Goal: Information Seeking & Learning: Learn about a topic

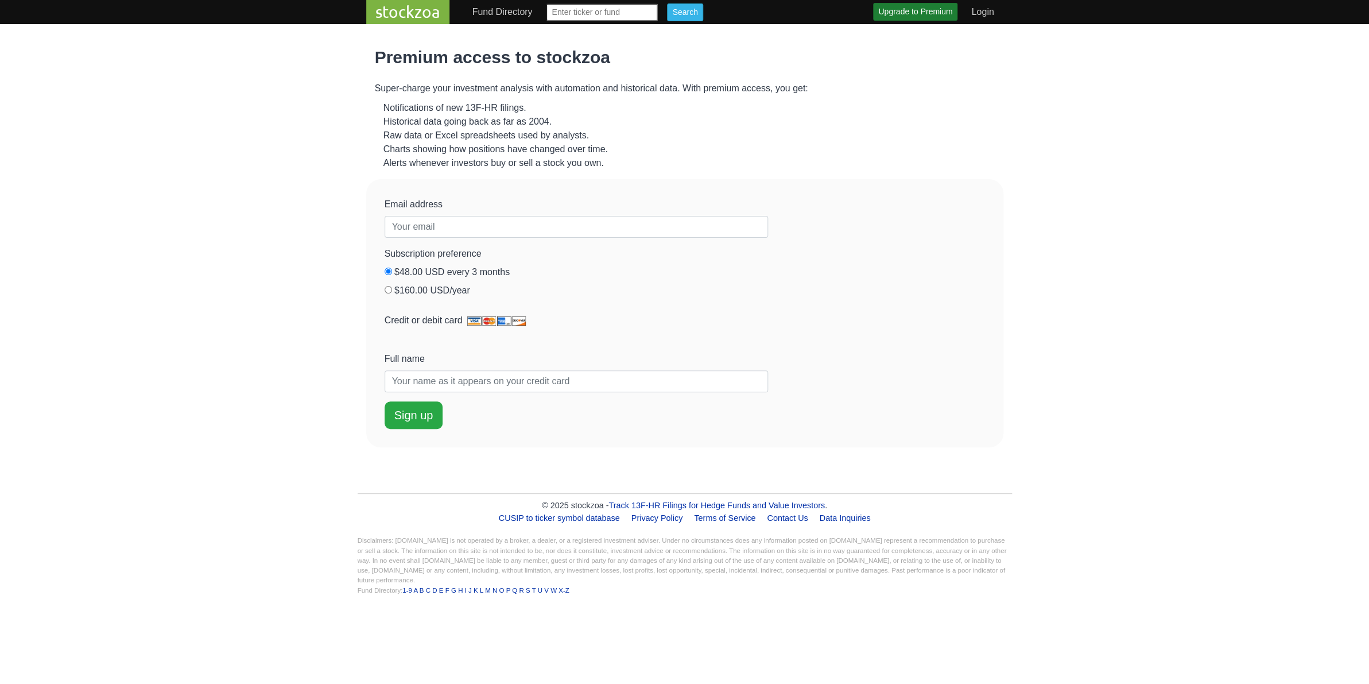
click at [406, 6] on link "stockzoa" at bounding box center [407, 12] width 83 height 24
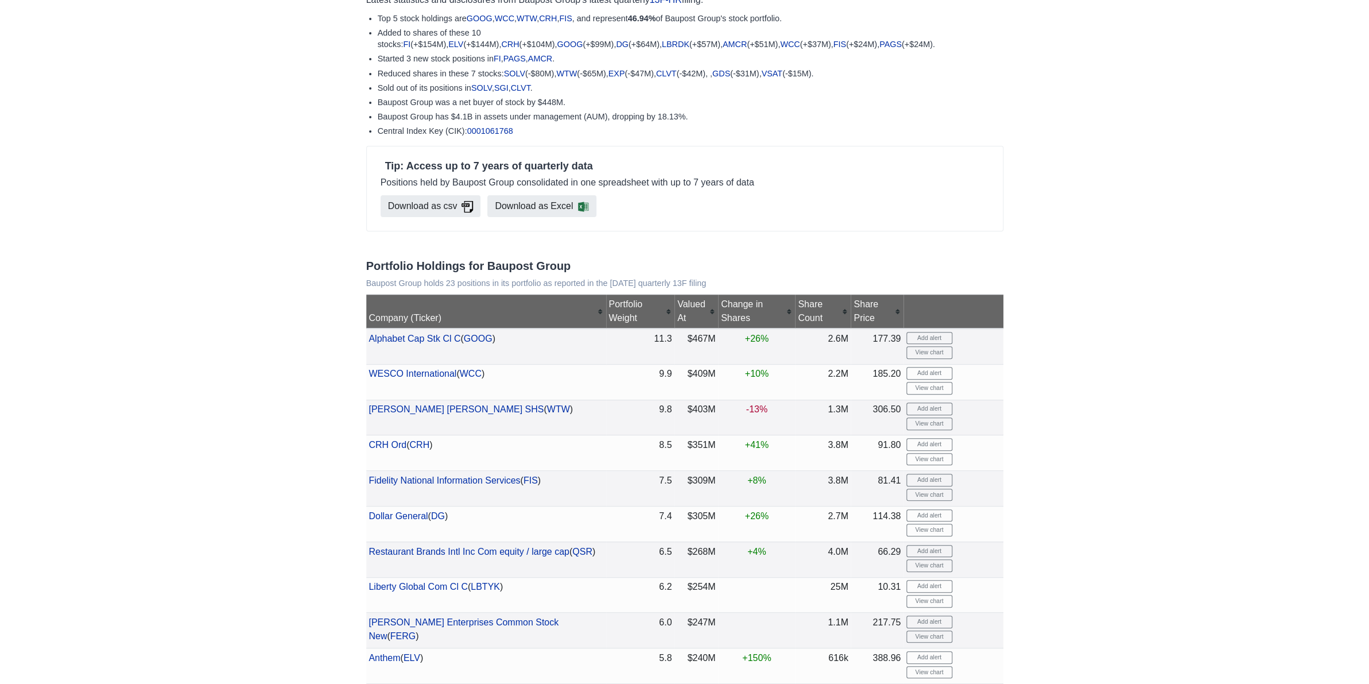
scroll to position [103, 0]
click at [725, 325] on div "Change in Shares" at bounding box center [757, 311] width 72 height 28
click at [734, 325] on div "Change in Shares" at bounding box center [757, 311] width 72 height 28
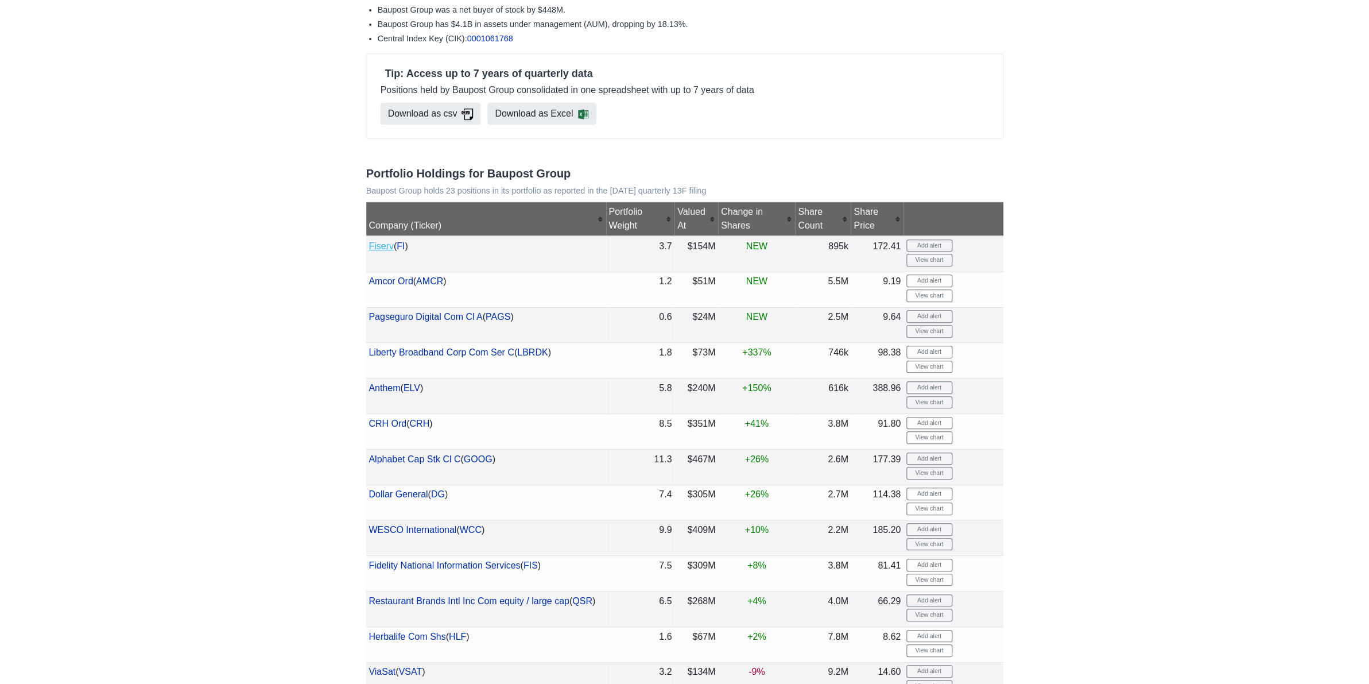
scroll to position [195, 0]
click at [386, 251] on link "Fiserv" at bounding box center [381, 247] width 25 height 10
click at [399, 286] on link "Amcor Ord" at bounding box center [391, 282] width 44 height 10
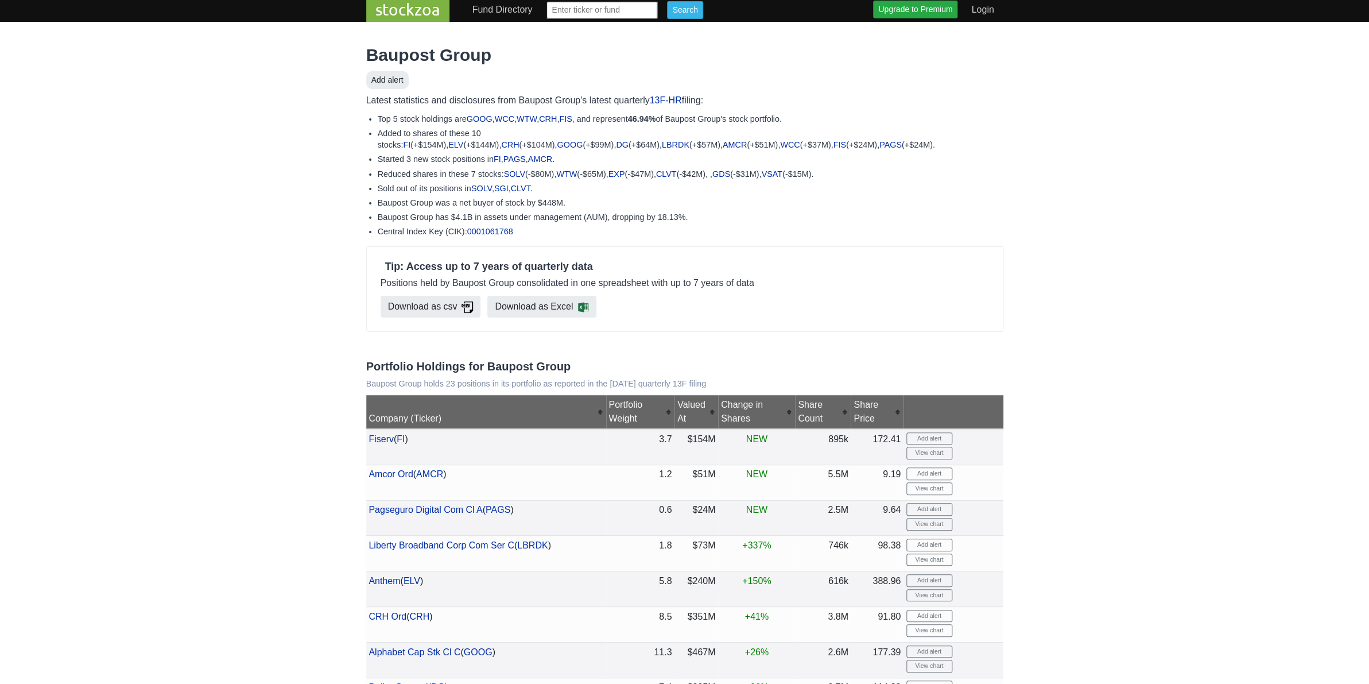
scroll to position [0, 0]
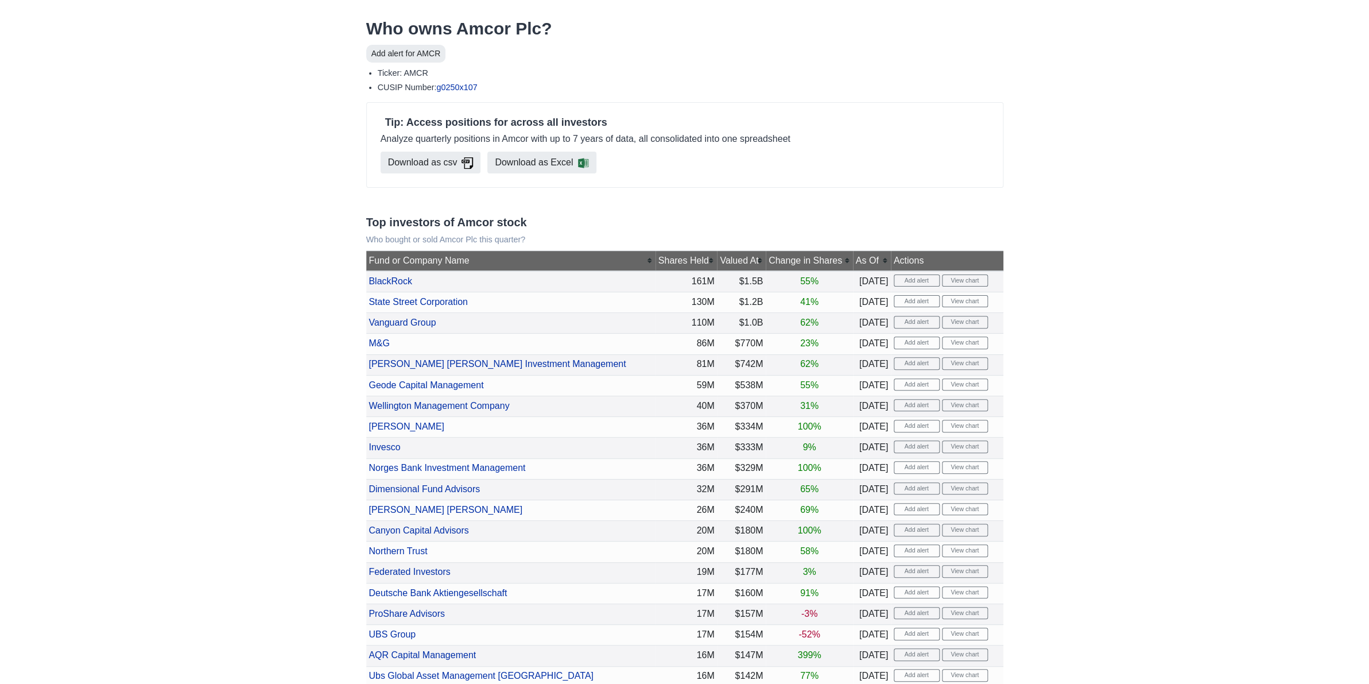
scroll to position [29, 0]
click at [769, 267] on div "Change in Shares" at bounding box center [810, 260] width 82 height 14
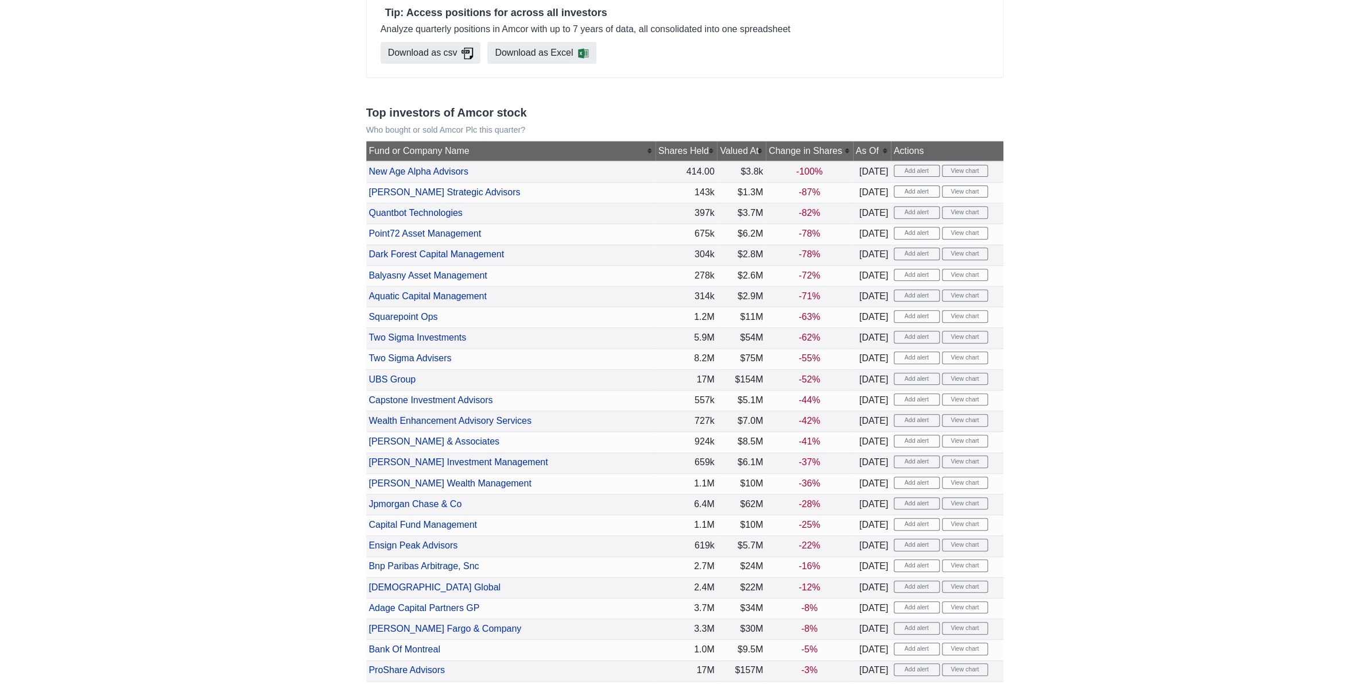
scroll to position [138, 0]
click at [720, 158] on div "Valued At" at bounding box center [741, 152] width 43 height 14
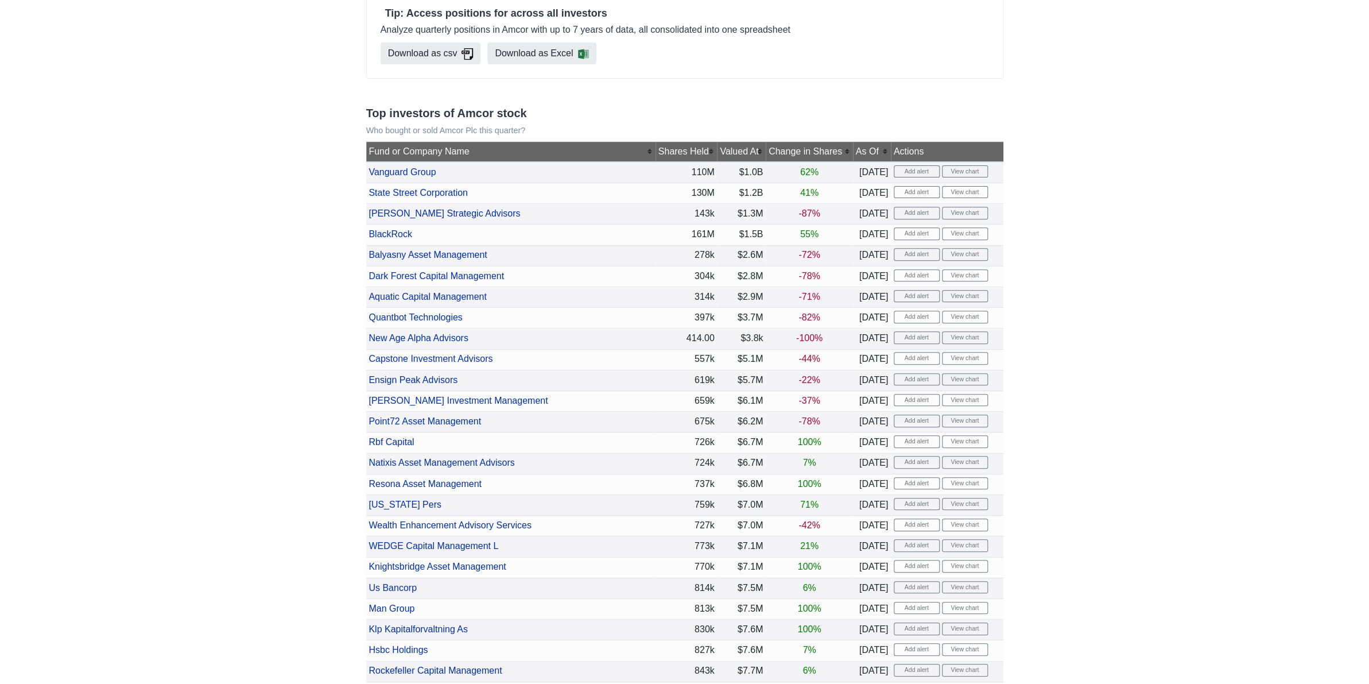
click at [720, 158] on div "Valued At" at bounding box center [741, 152] width 43 height 14
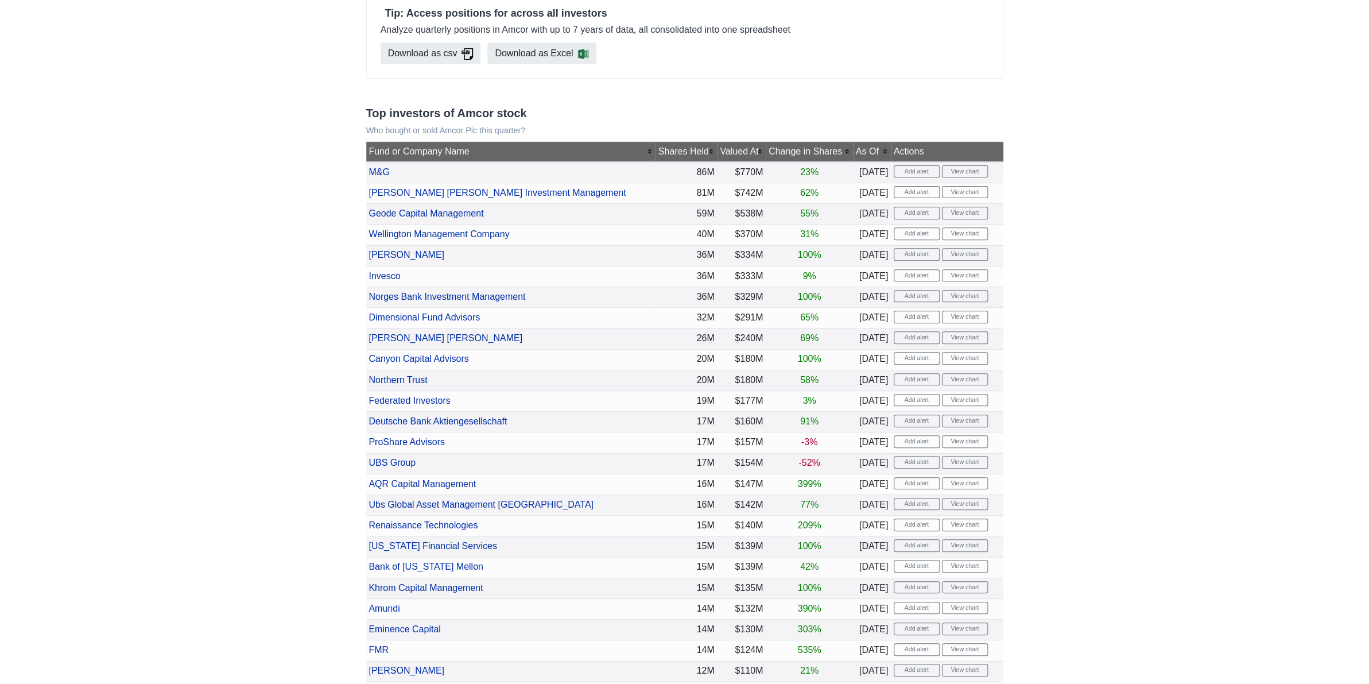
click at [720, 158] on div "Valued At" at bounding box center [741, 152] width 43 height 14
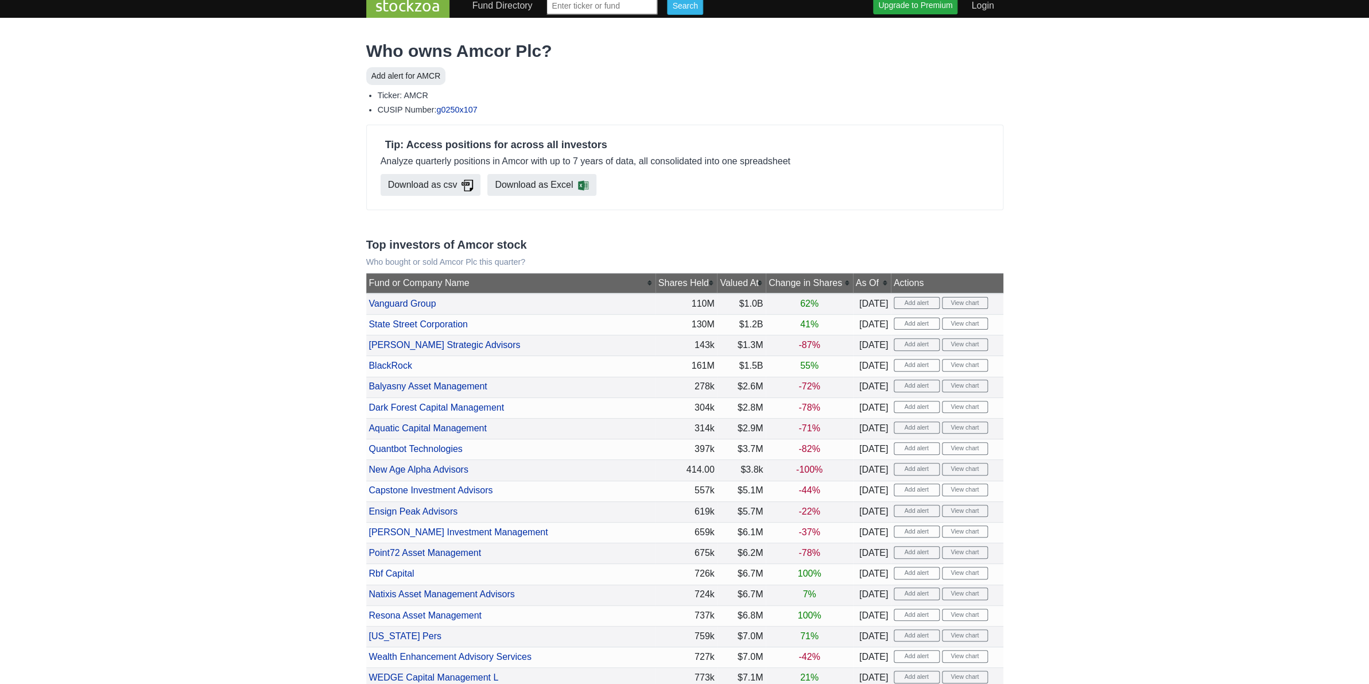
scroll to position [0, 0]
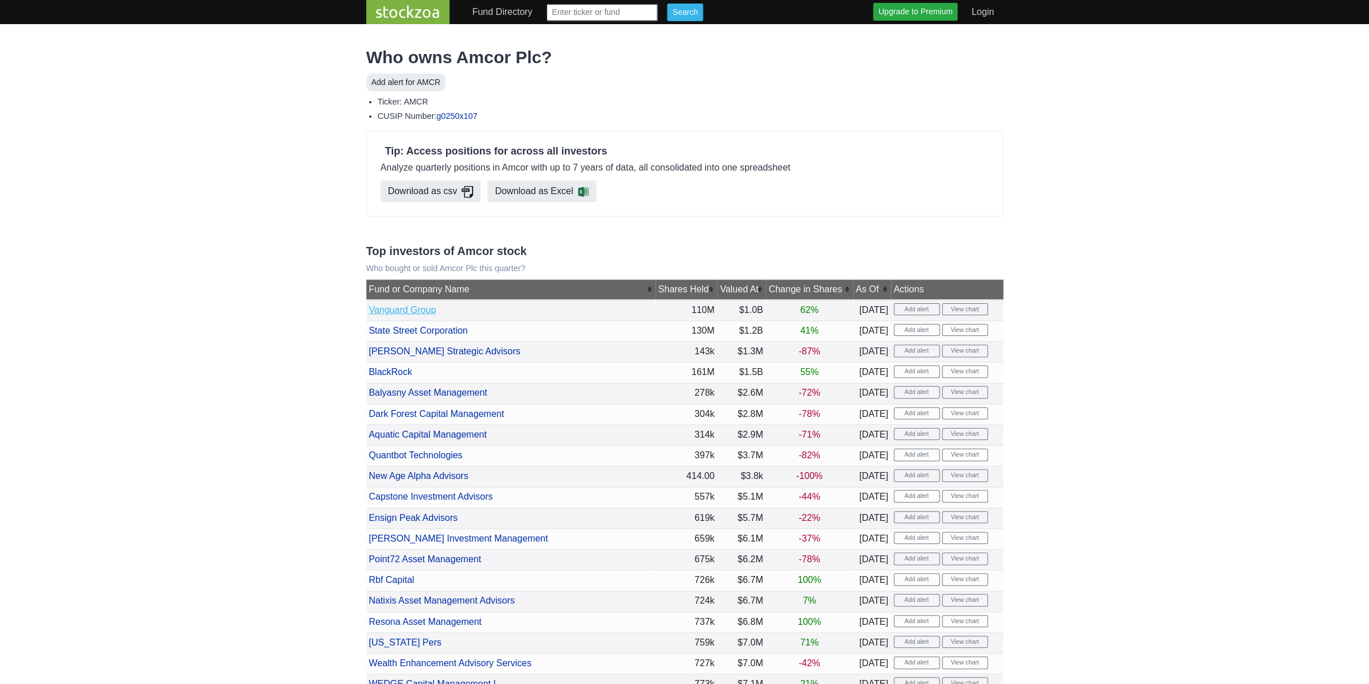
click at [409, 315] on link "Vanguard Group" at bounding box center [402, 310] width 67 height 10
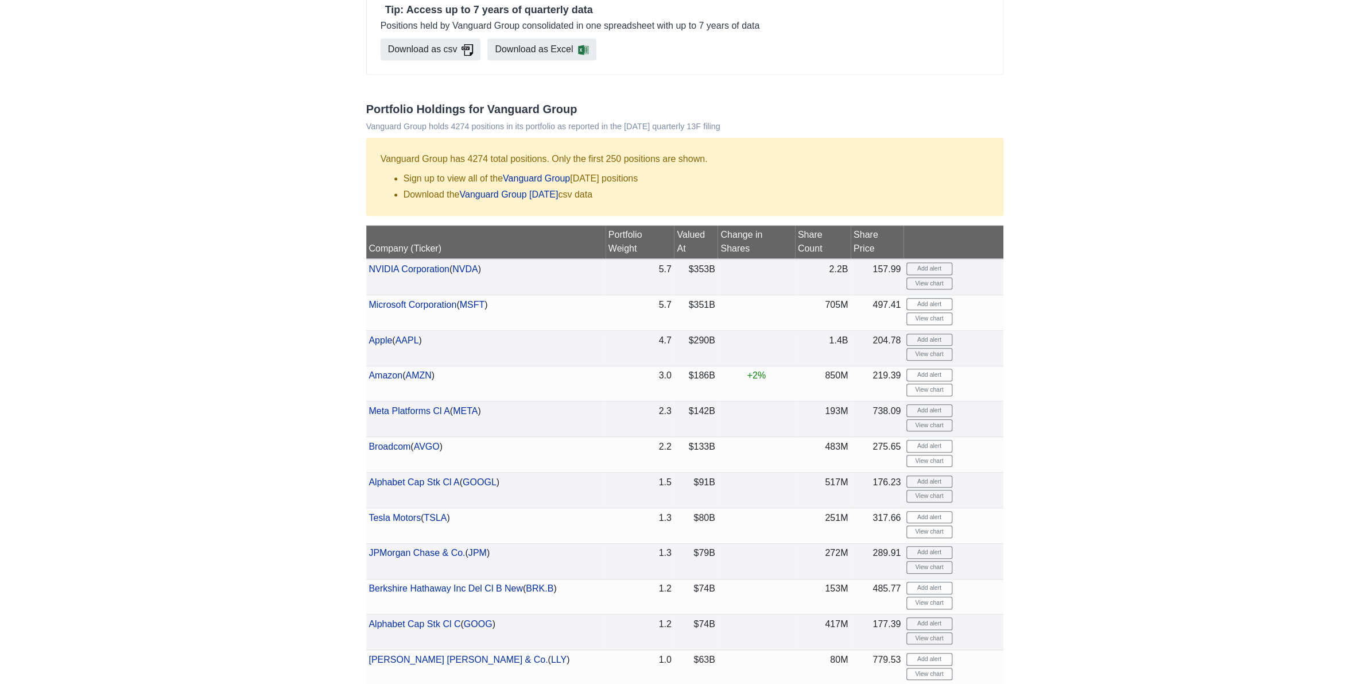
scroll to position [283, 0]
click at [820, 258] on th "Share Count" at bounding box center [823, 241] width 56 height 34
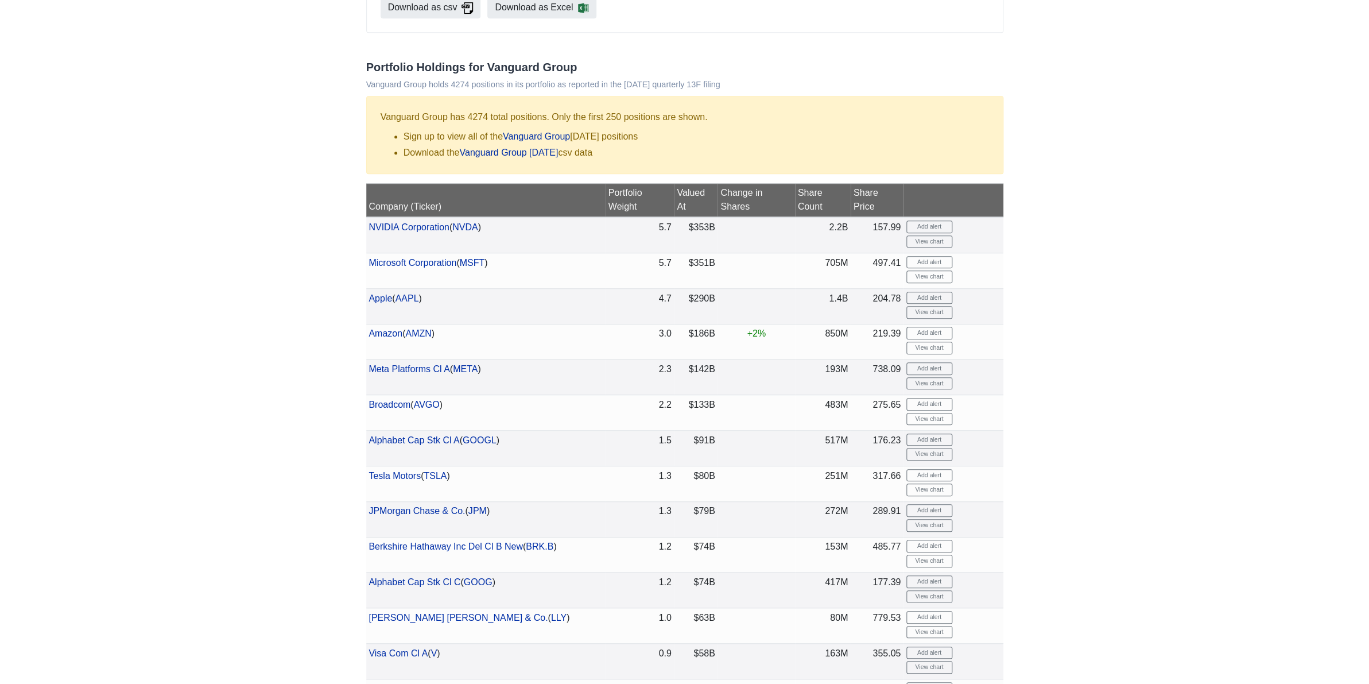
scroll to position [325, 0]
click at [952, 247] on link "View chart" at bounding box center [930, 241] width 46 height 13
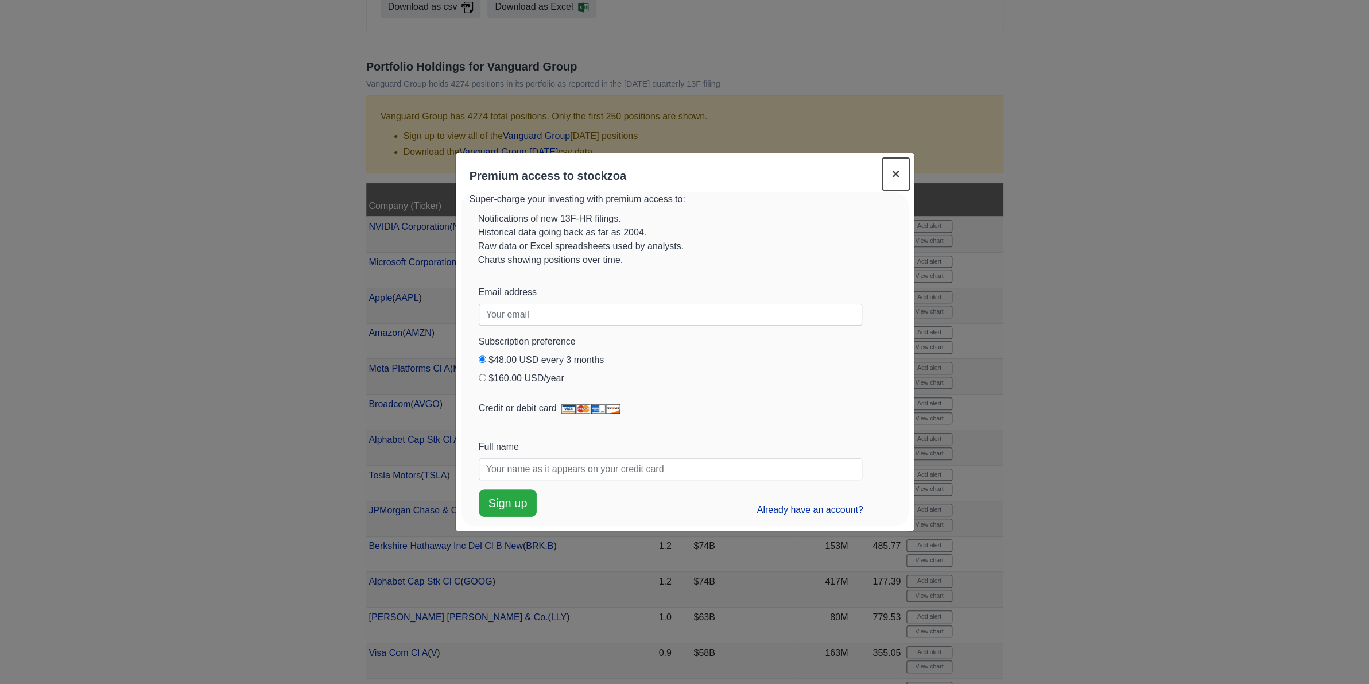
click at [892, 166] on span "×" at bounding box center [896, 174] width 8 height 16
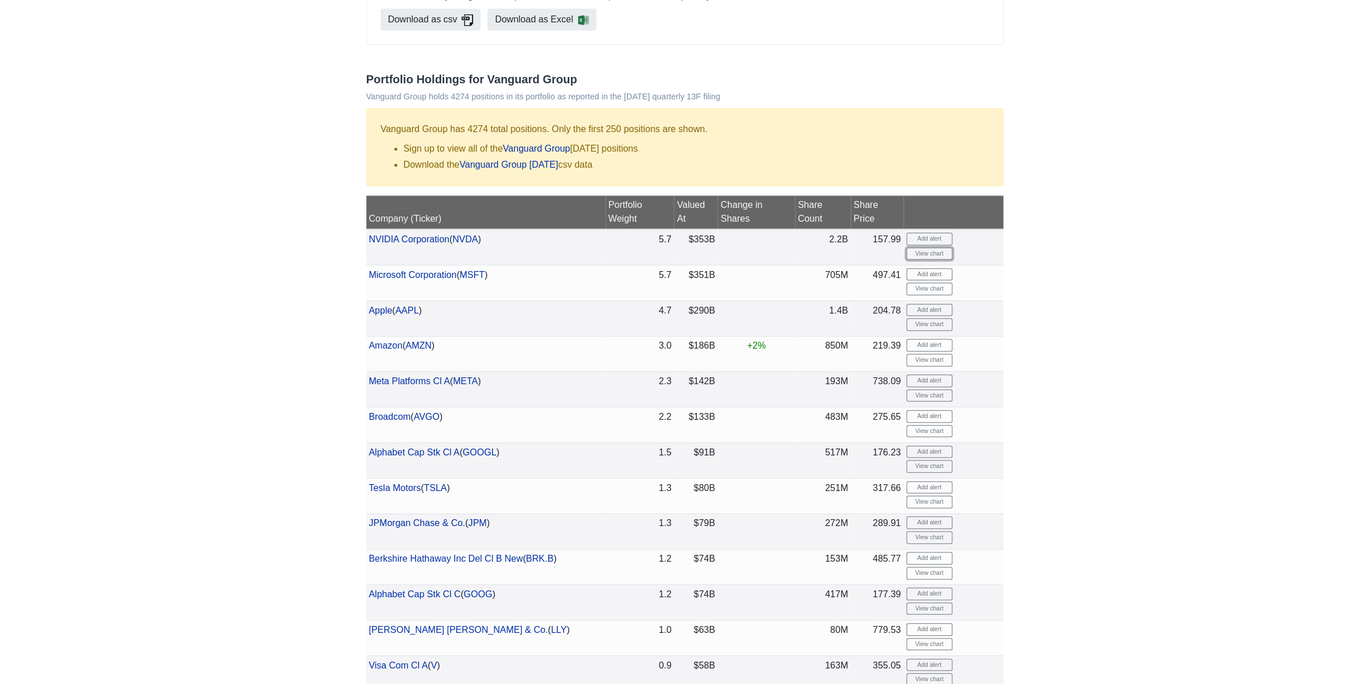
scroll to position [312, 0]
click at [530, 169] on link "Vanguard Group June 2025" at bounding box center [508, 165] width 99 height 10
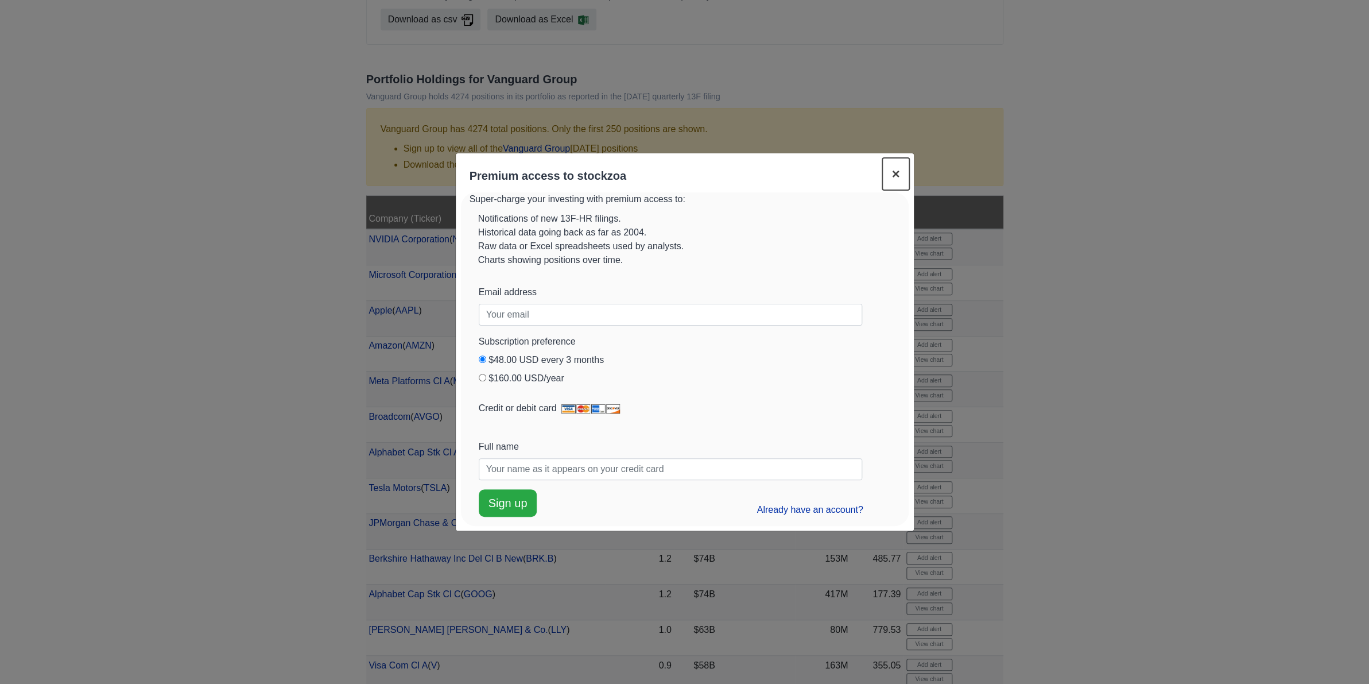
click at [892, 166] on span "×" at bounding box center [896, 174] width 8 height 16
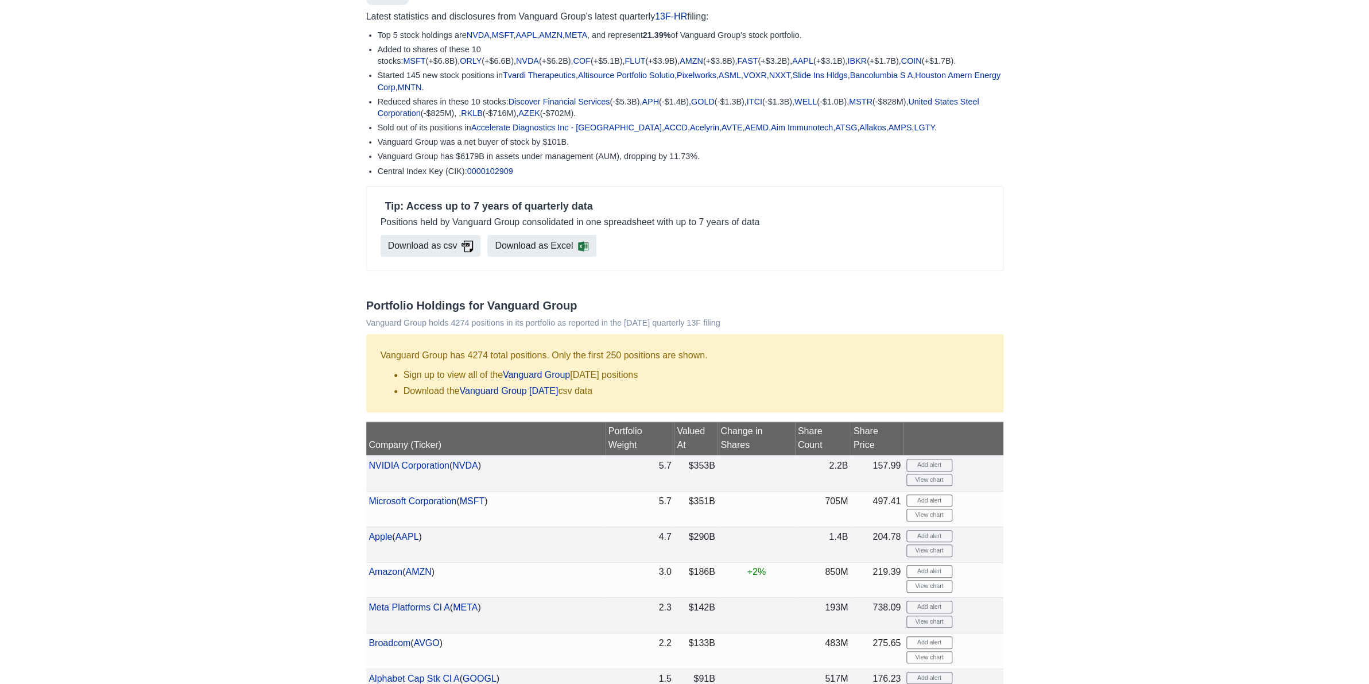
scroll to position [0, 0]
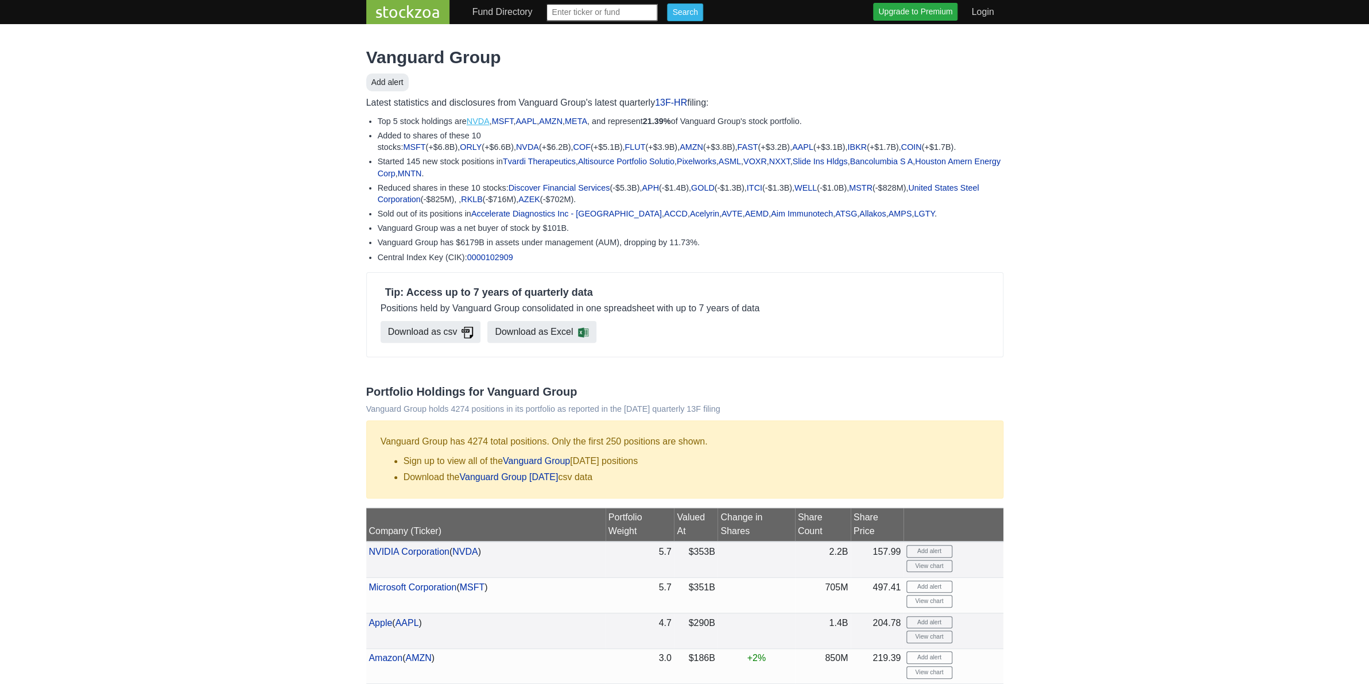
click at [481, 126] on link "NVDA" at bounding box center [478, 121] width 23 height 9
